Goal: Transaction & Acquisition: Subscribe to service/newsletter

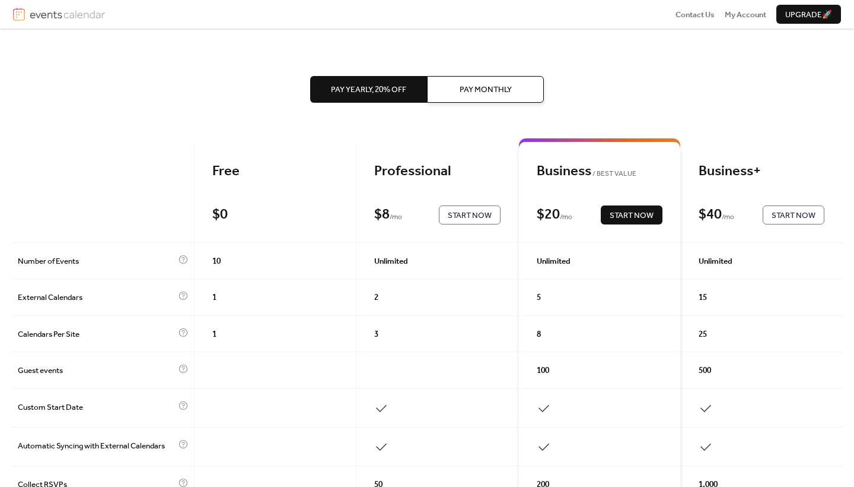
scroll to position [1, 0]
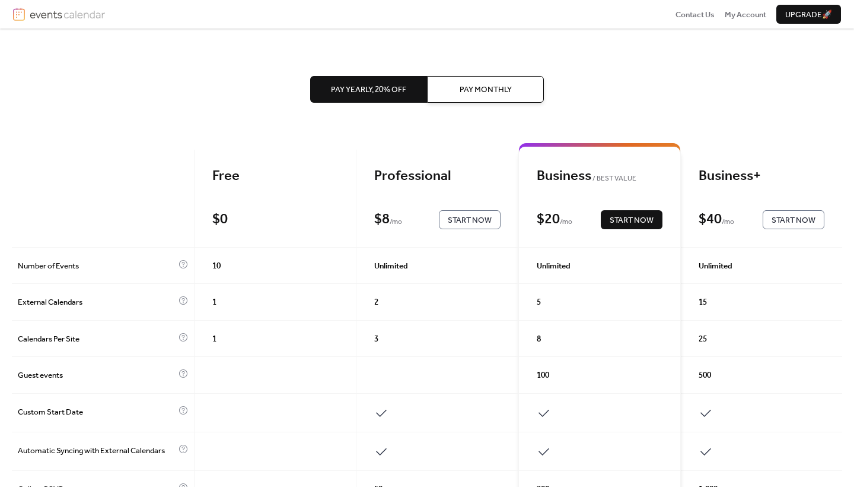
click at [465, 221] on span "Start Now" at bounding box center [470, 220] width 44 height 12
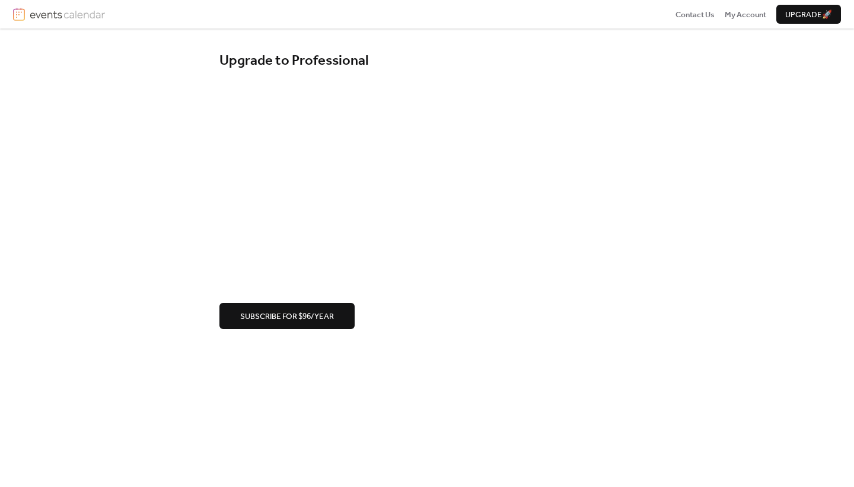
click at [303, 317] on span "Subscribe for $96/year" at bounding box center [287, 316] width 94 height 12
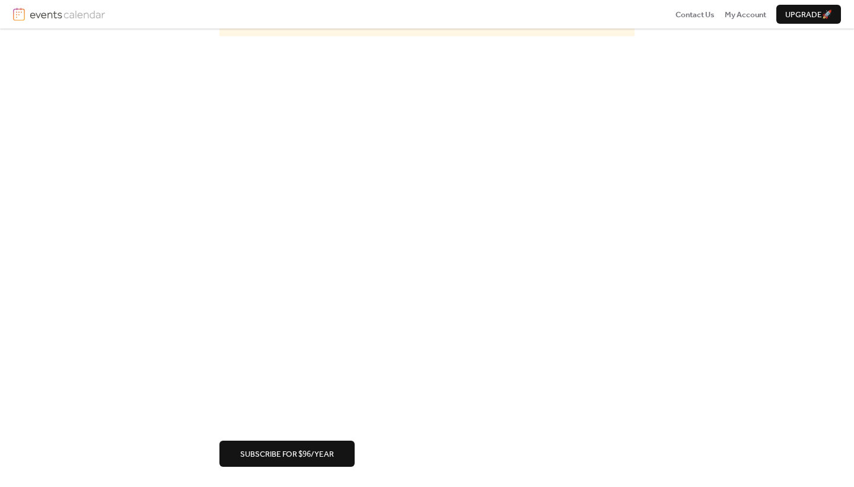
scroll to position [82, 0]
click at [61, 397] on div "Upgrade to Professional Your card number is incomplete. Subscribe for $96/year" at bounding box center [427, 218] width 854 height 542
click at [166, 336] on div "Upgrade to Professional Your card number is incomplete. Subscribe for $96/year" at bounding box center [427, 216] width 854 height 542
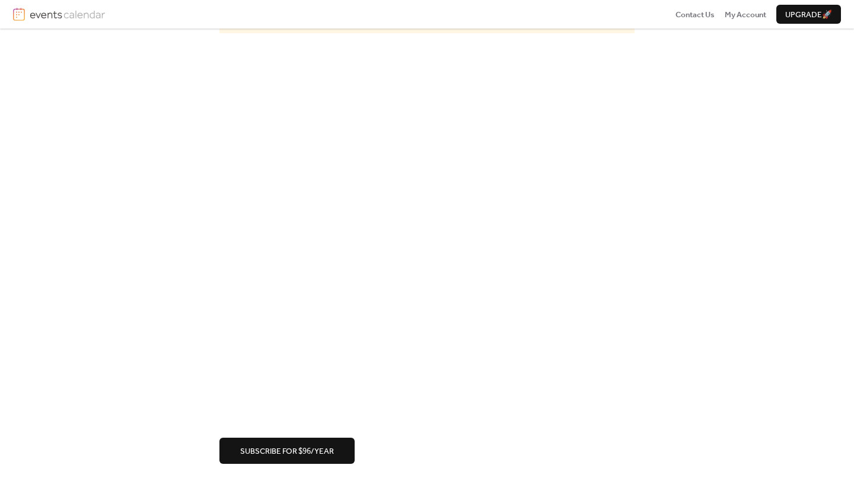
click at [150, 289] on div "Upgrade to Professional Your card number is incomplete. Subscribe for $96/year" at bounding box center [427, 216] width 854 height 542
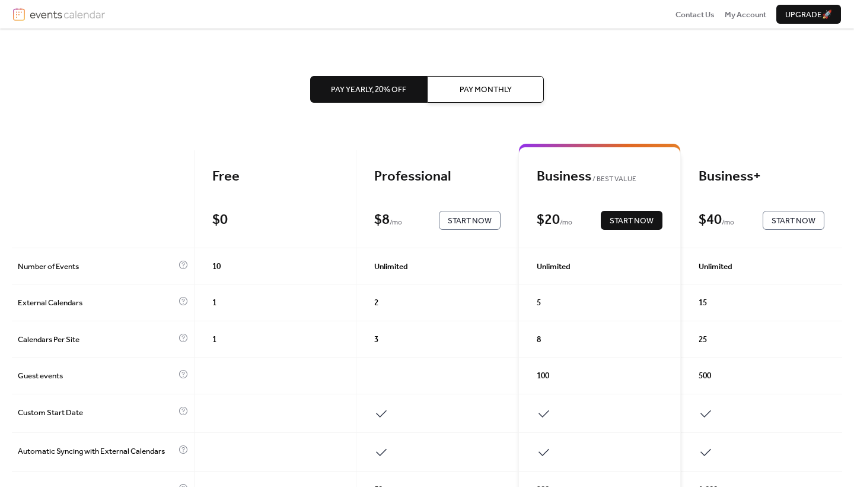
click at [463, 217] on span "Start Now" at bounding box center [470, 221] width 44 height 12
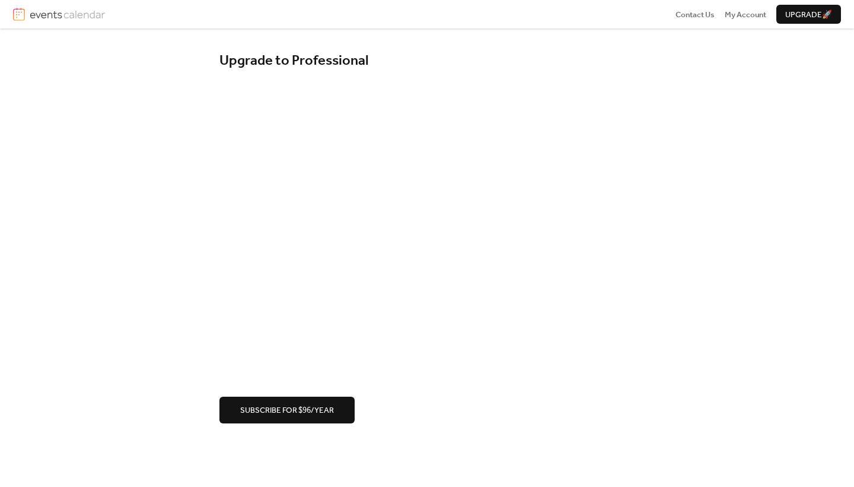
click at [144, 214] on div "Upgrade to Professional Subscribe for $96/year" at bounding box center [427, 237] width 854 height 418
